Goal: Transaction & Acquisition: Purchase product/service

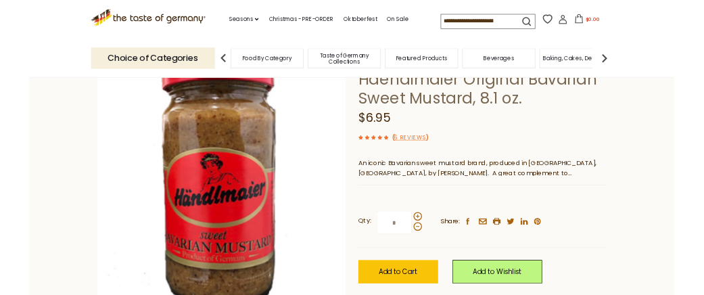
scroll to position [203, 0]
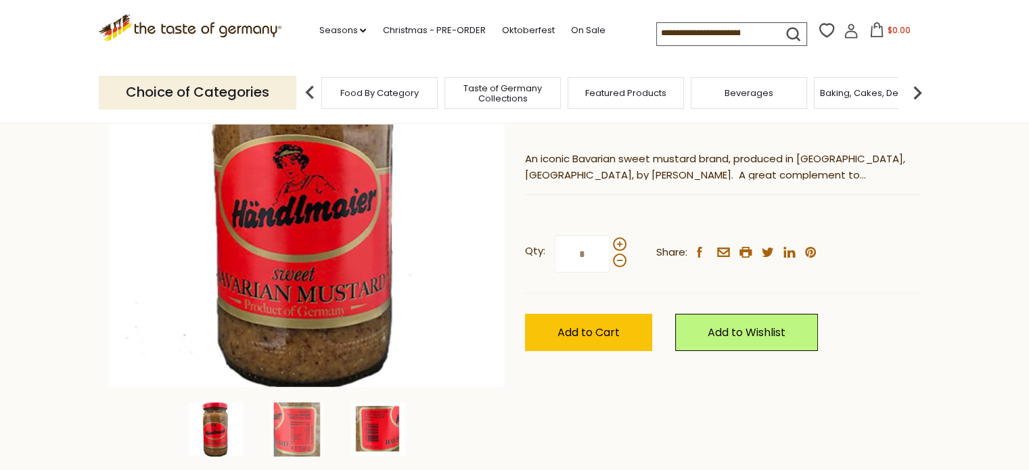
click at [376, 420] on img at bounding box center [378, 430] width 54 height 54
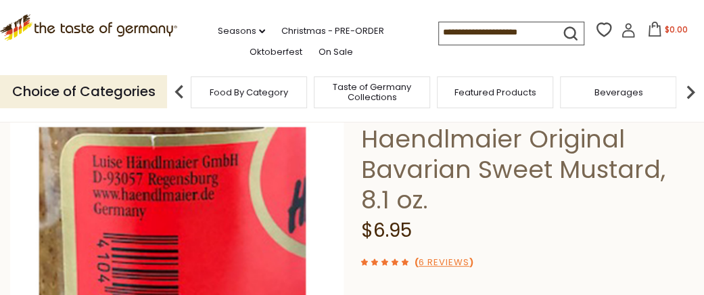
scroll to position [68, 0]
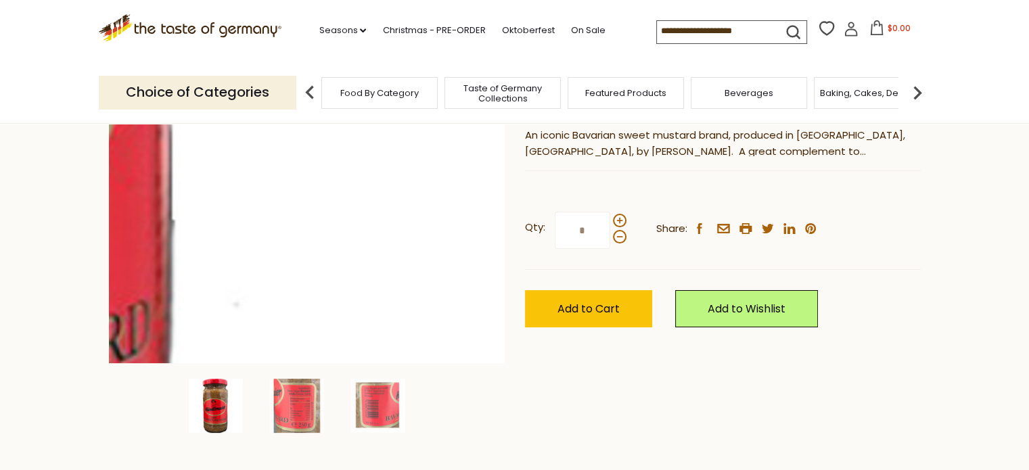
scroll to position [271, 0]
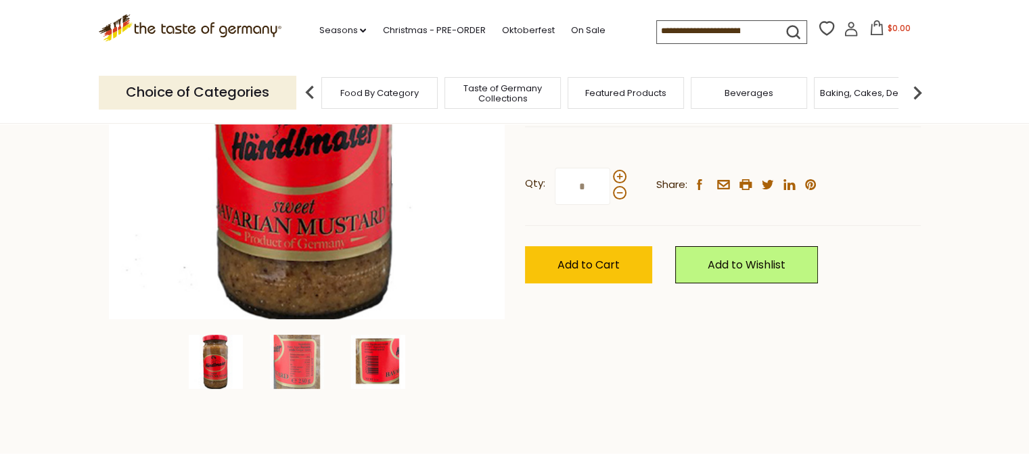
click at [408, 351] on div at bounding box center [387, 362] width 73 height 54
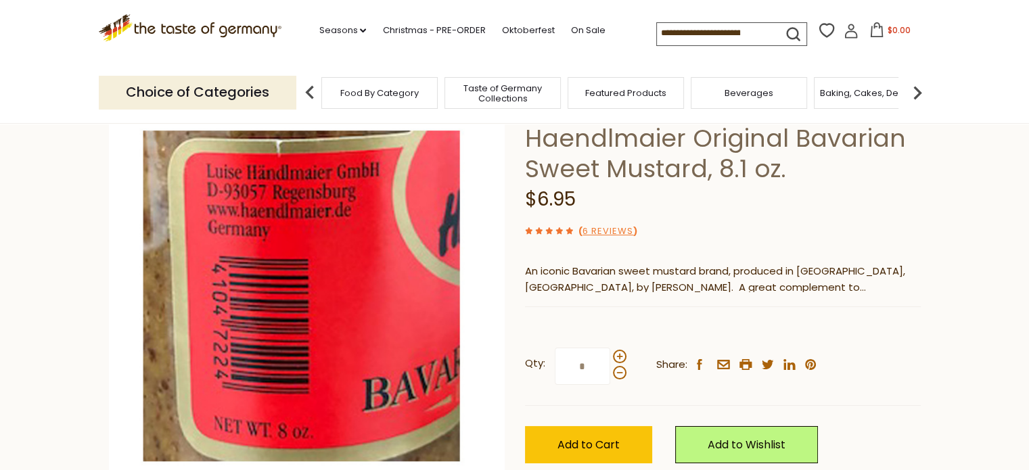
scroll to position [68, 0]
